Goal: Task Accomplishment & Management: Manage account settings

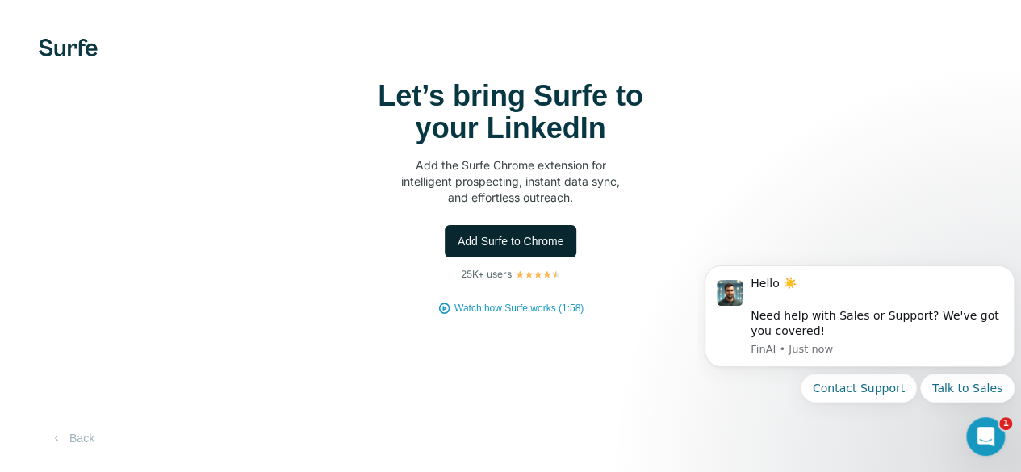
click at [458, 249] on span "Add Surfe to Chrome" at bounding box center [511, 241] width 107 height 16
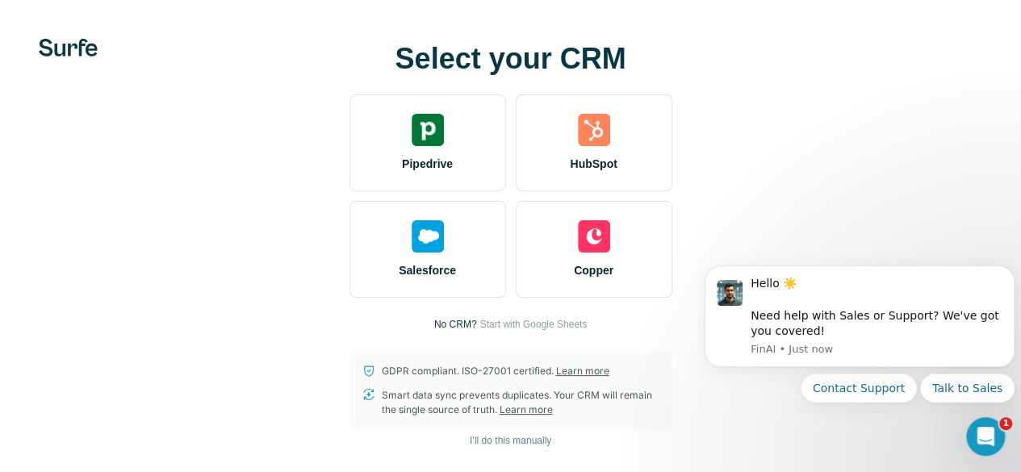
click at [0, 0] on video at bounding box center [0, 0] width 0 height 0
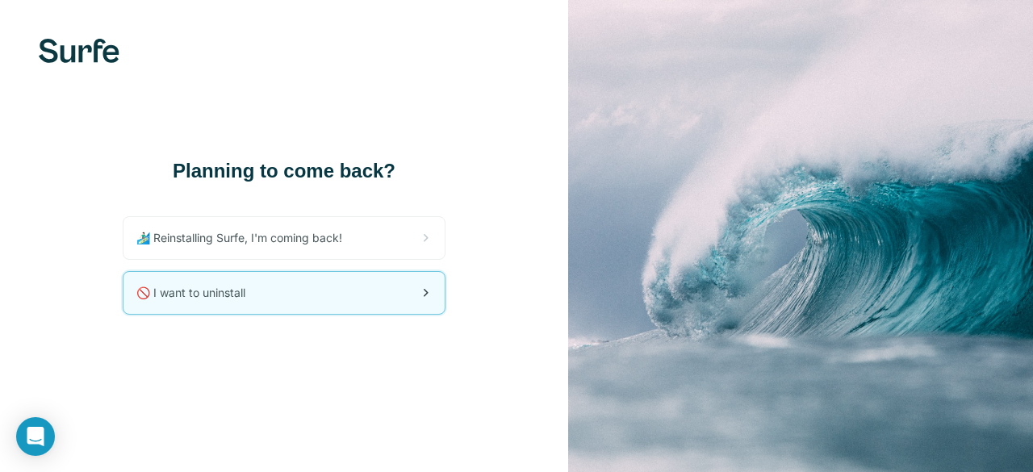
click at [299, 282] on div "🚫 I want to uninstall" at bounding box center [284, 293] width 321 height 42
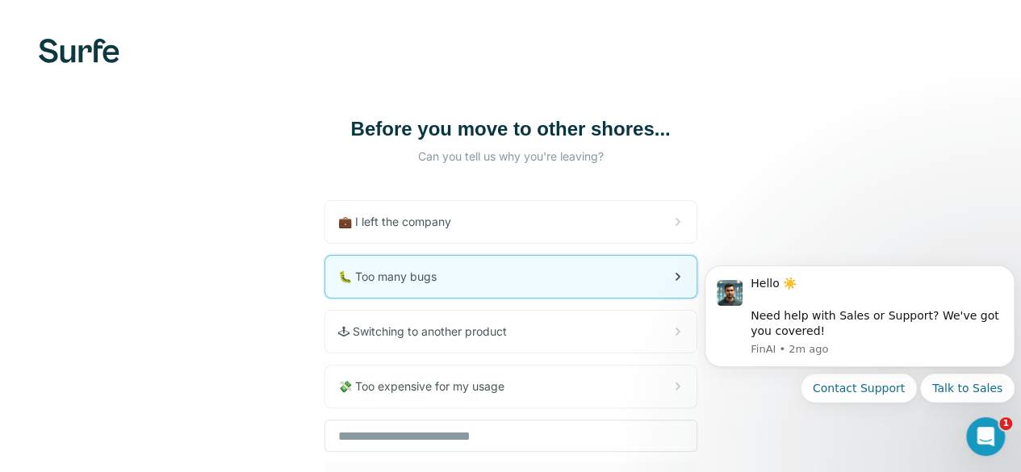
scroll to position [136, 0]
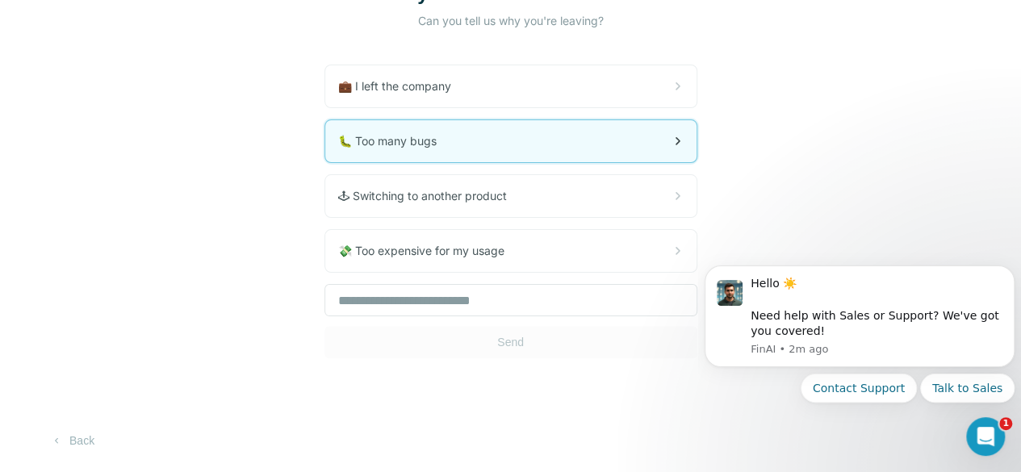
click at [325, 148] on div "🐛 Too many bugs" at bounding box center [510, 141] width 371 height 42
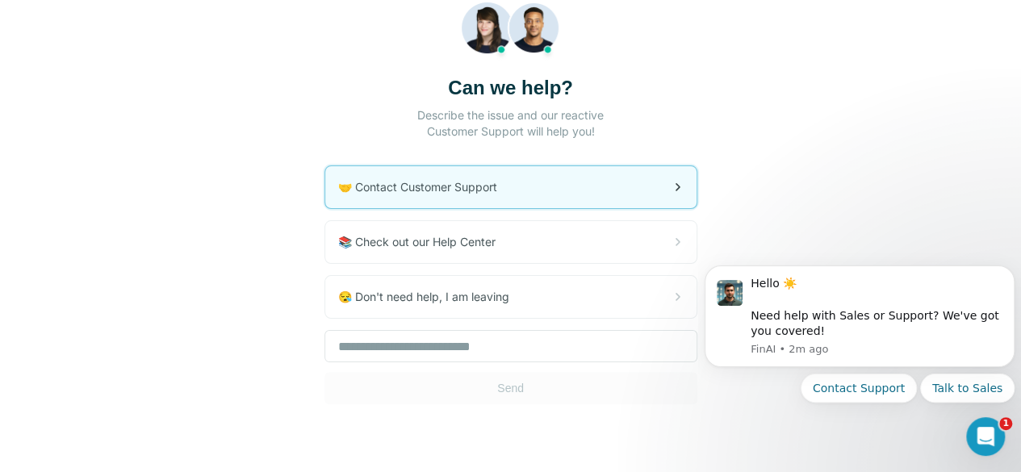
scroll to position [115, 0]
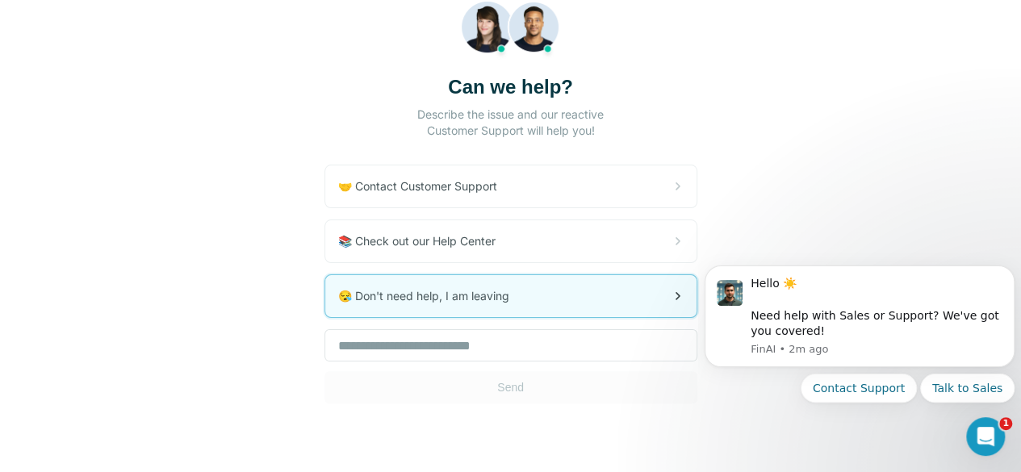
click at [338, 296] on span "😪 Don't need help, I am leaving" at bounding box center [430, 296] width 184 height 16
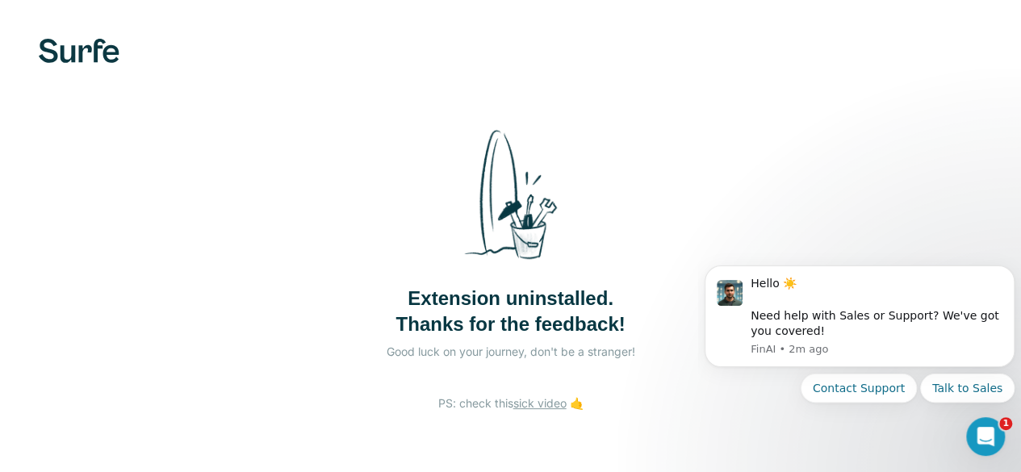
scroll to position [55, 0]
